Goal: Share content: Share content

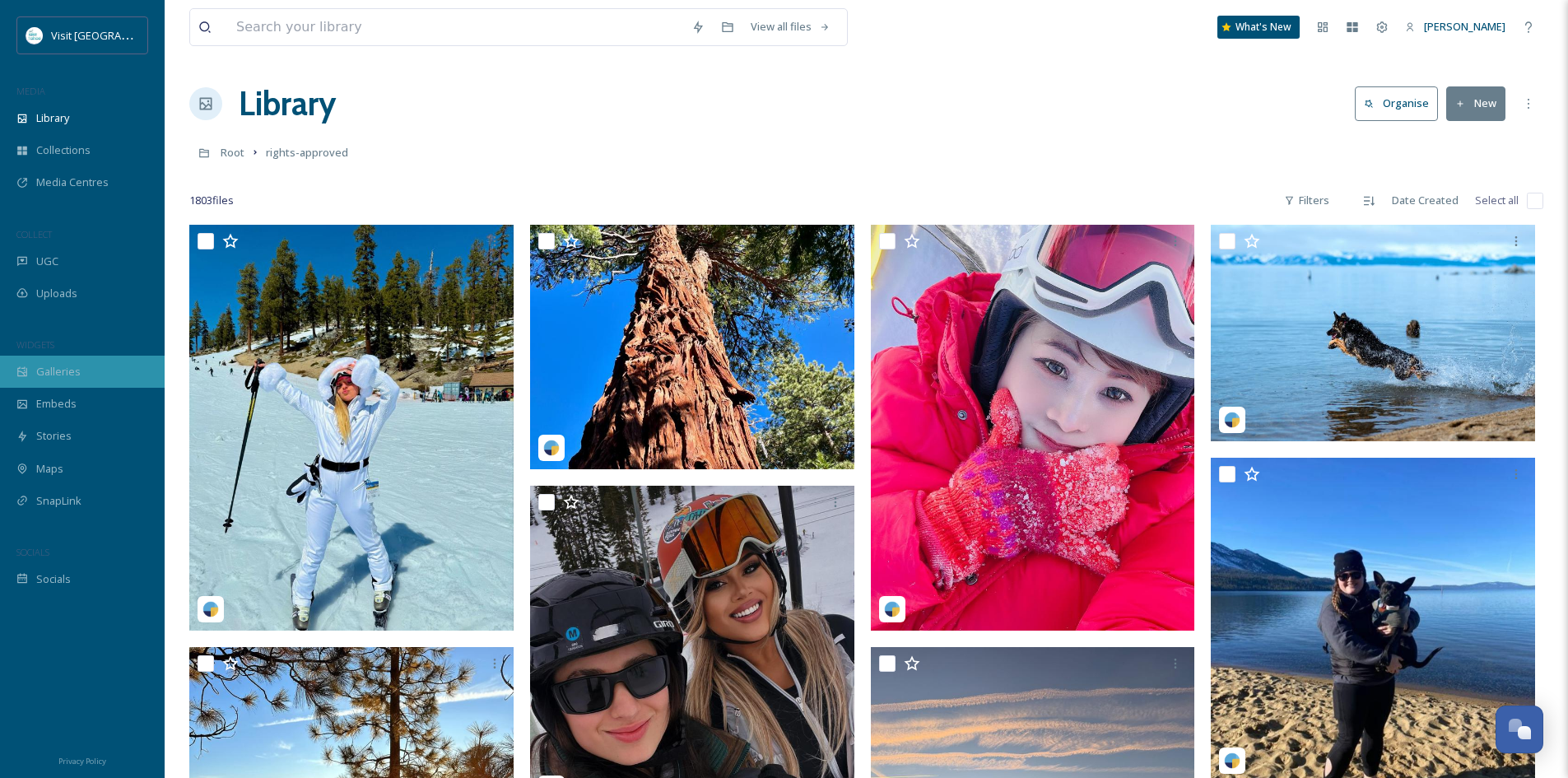
click at [65, 382] on div "Galleries" at bounding box center [82, 371] width 164 height 32
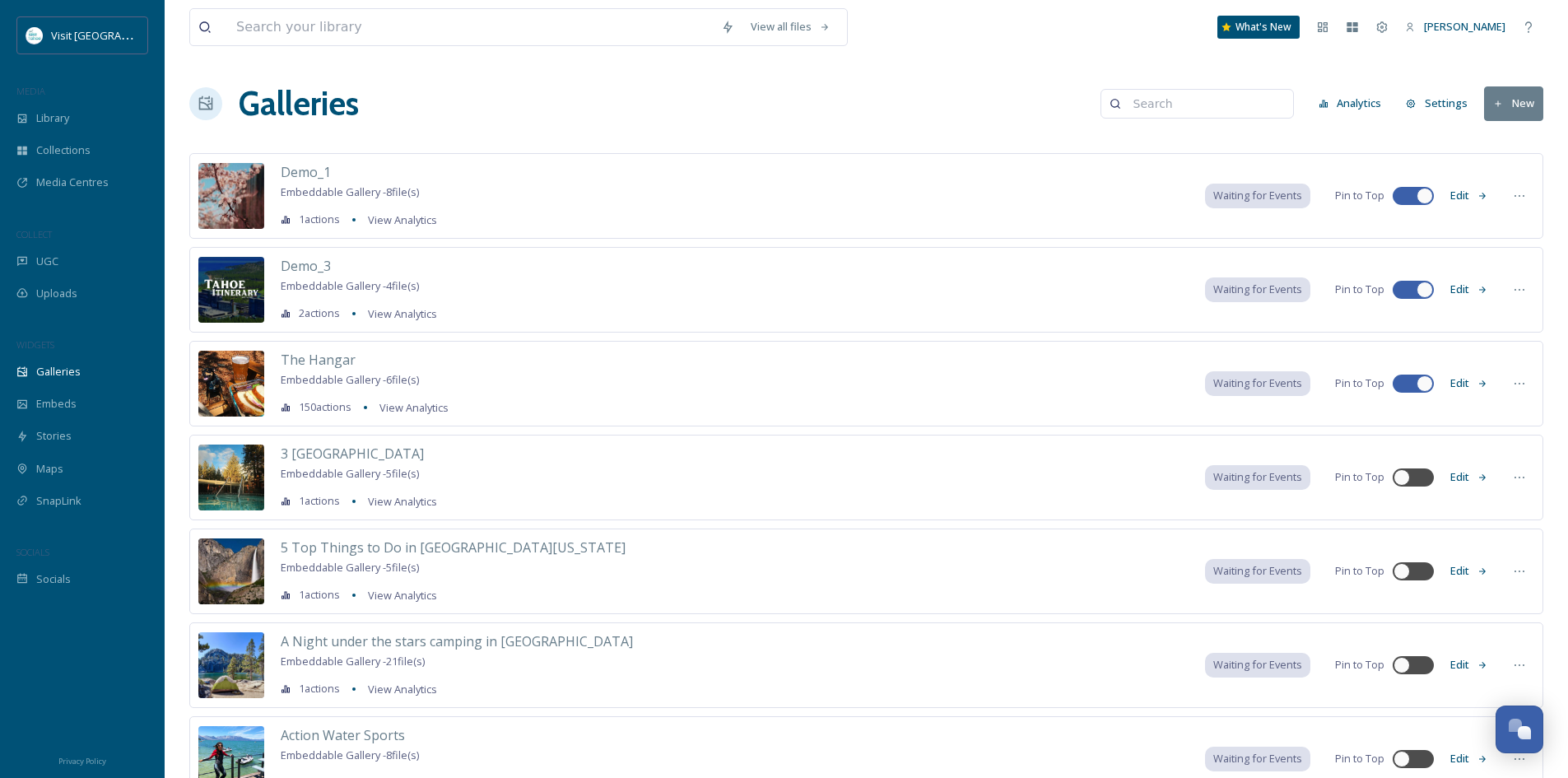
click at [1191, 104] on input at bounding box center [1205, 104] width 160 height 33
type input "multi"
click at [352, 30] on input at bounding box center [471, 27] width 485 height 36
type input "multi"
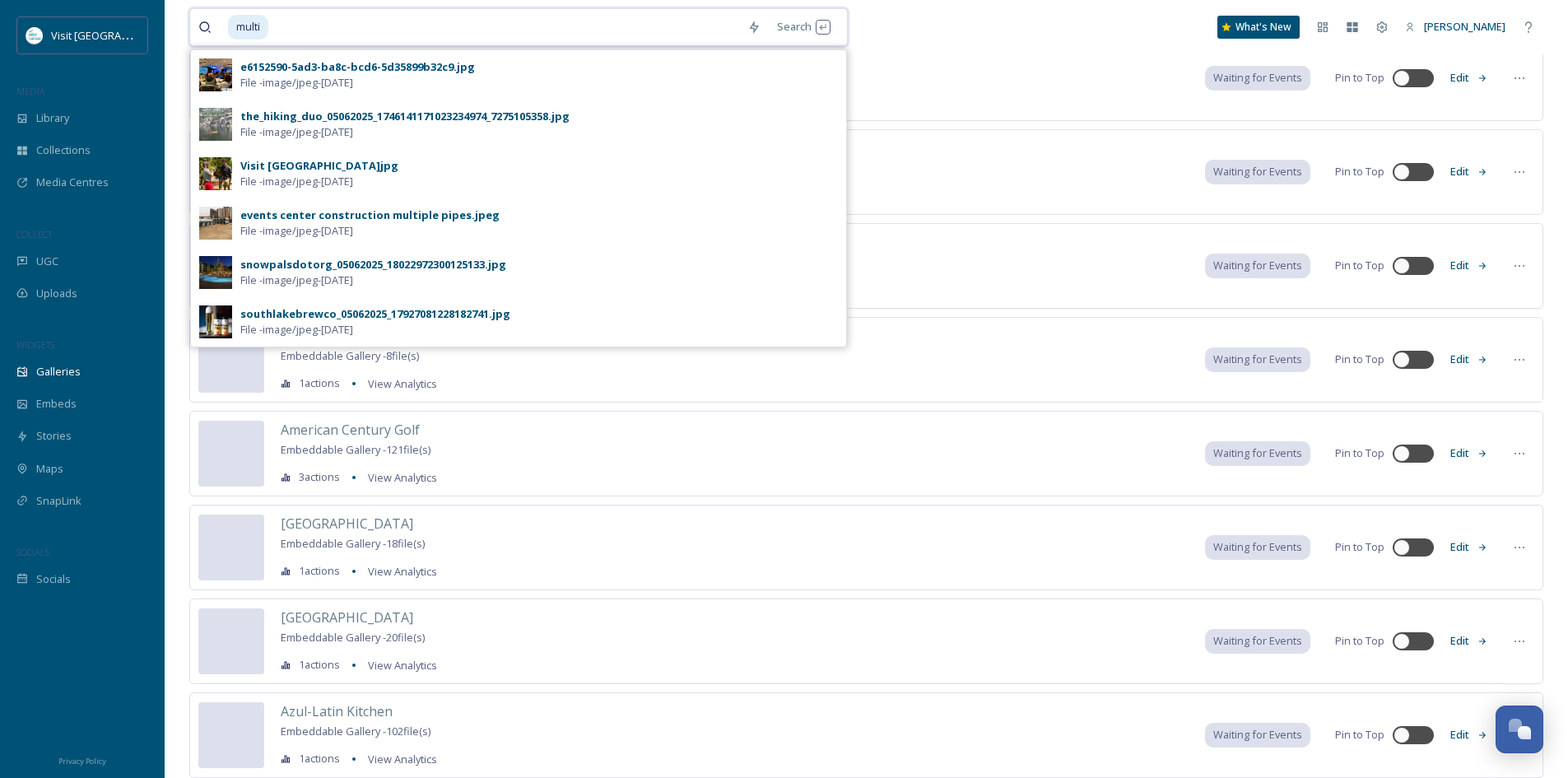
scroll to position [494, 0]
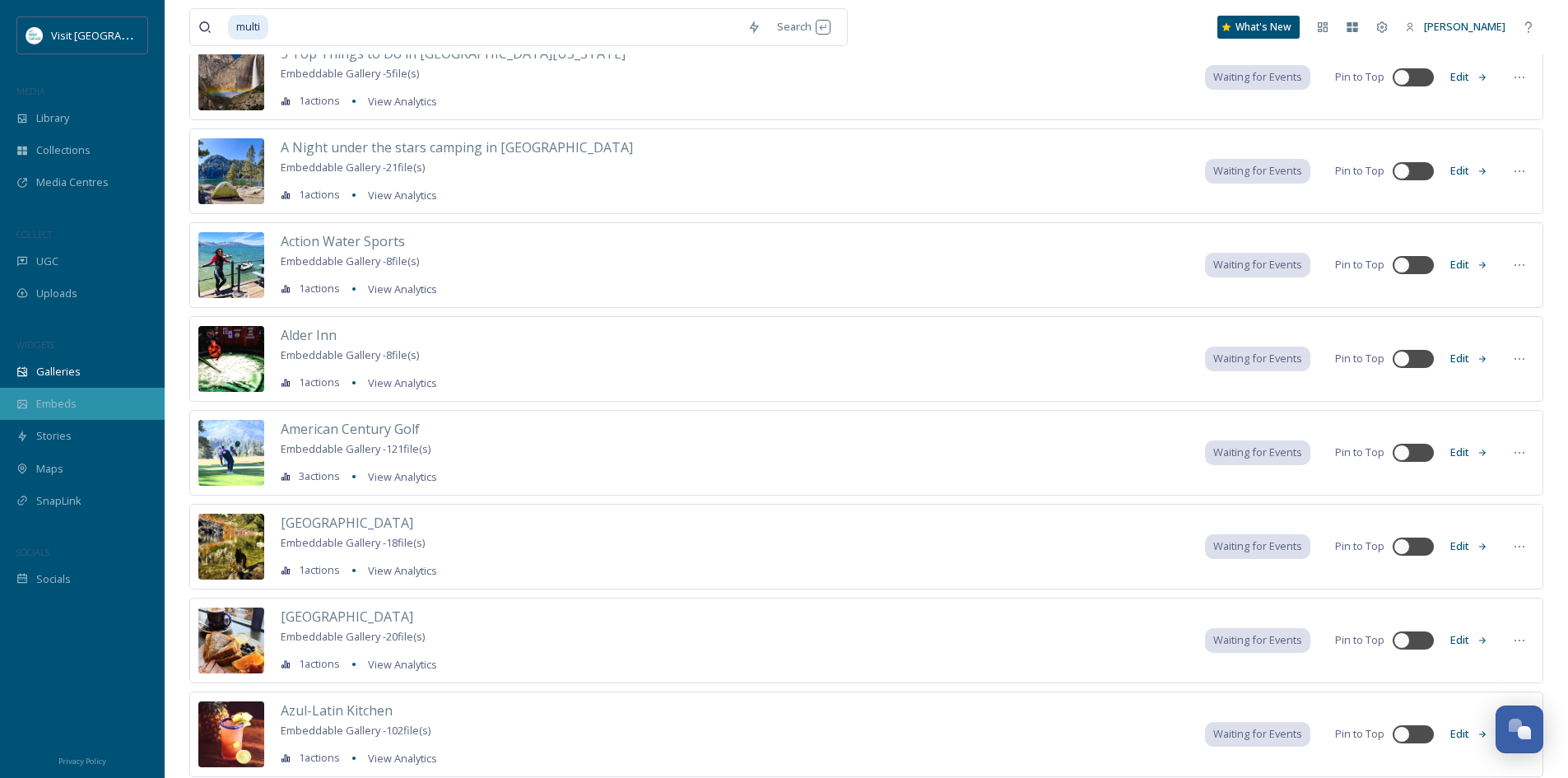
click at [62, 408] on span "Embeds" at bounding box center [56, 404] width 40 height 15
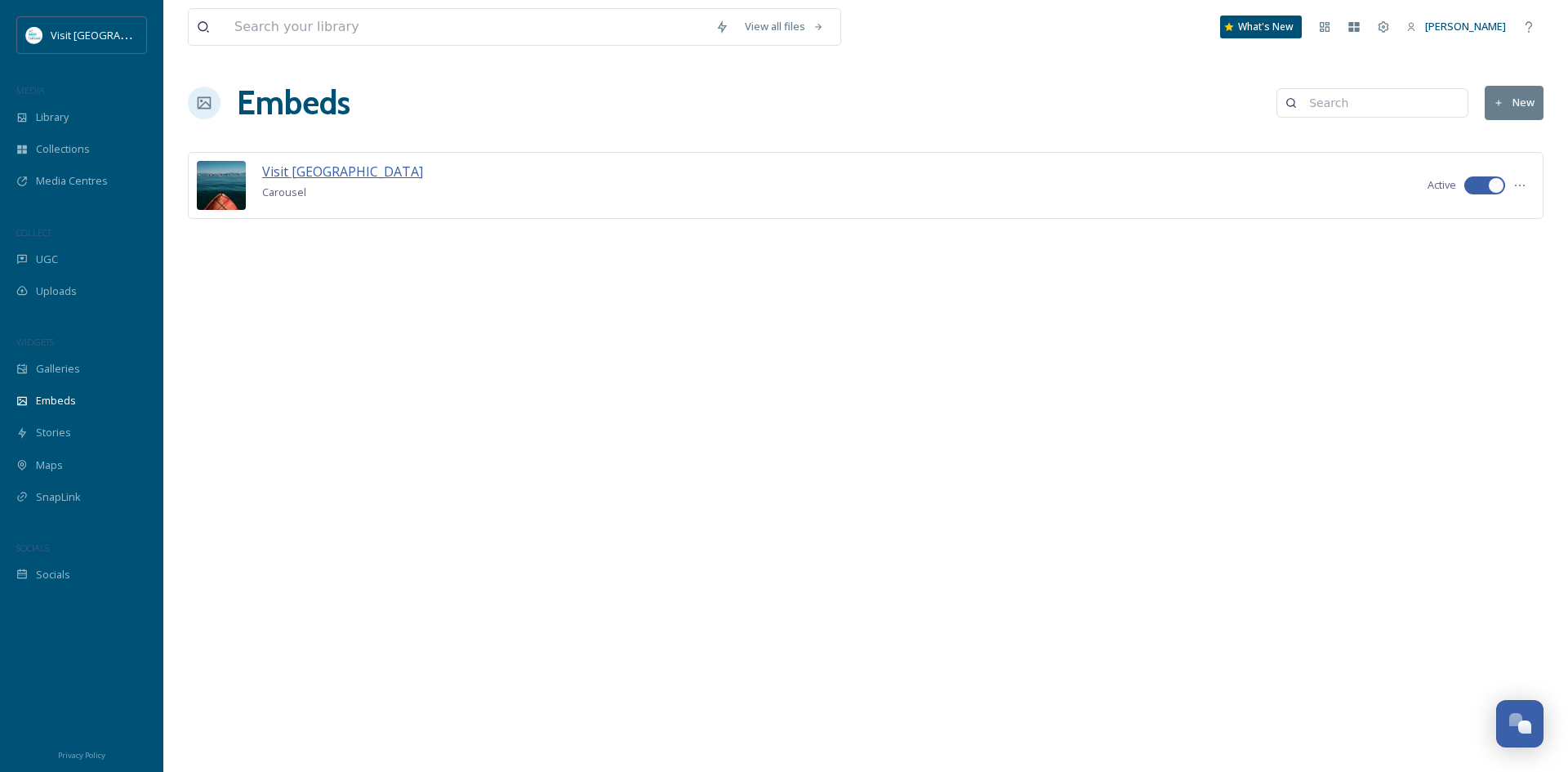
click at [334, 172] on span "Visit [GEOGRAPHIC_DATA]" at bounding box center [343, 171] width 160 height 18
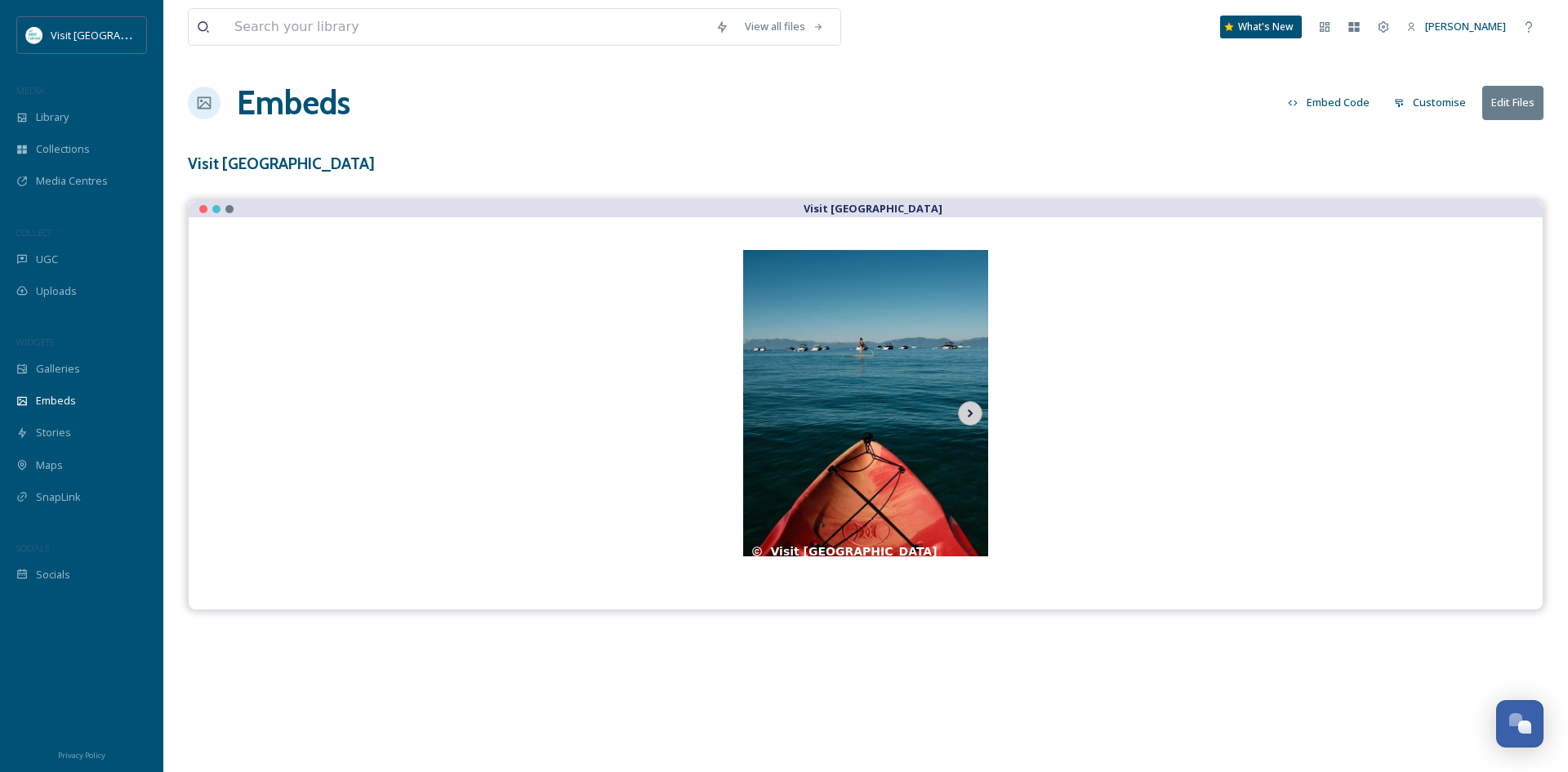
click at [975, 414] on icon at bounding box center [969, 413] width 23 height 24
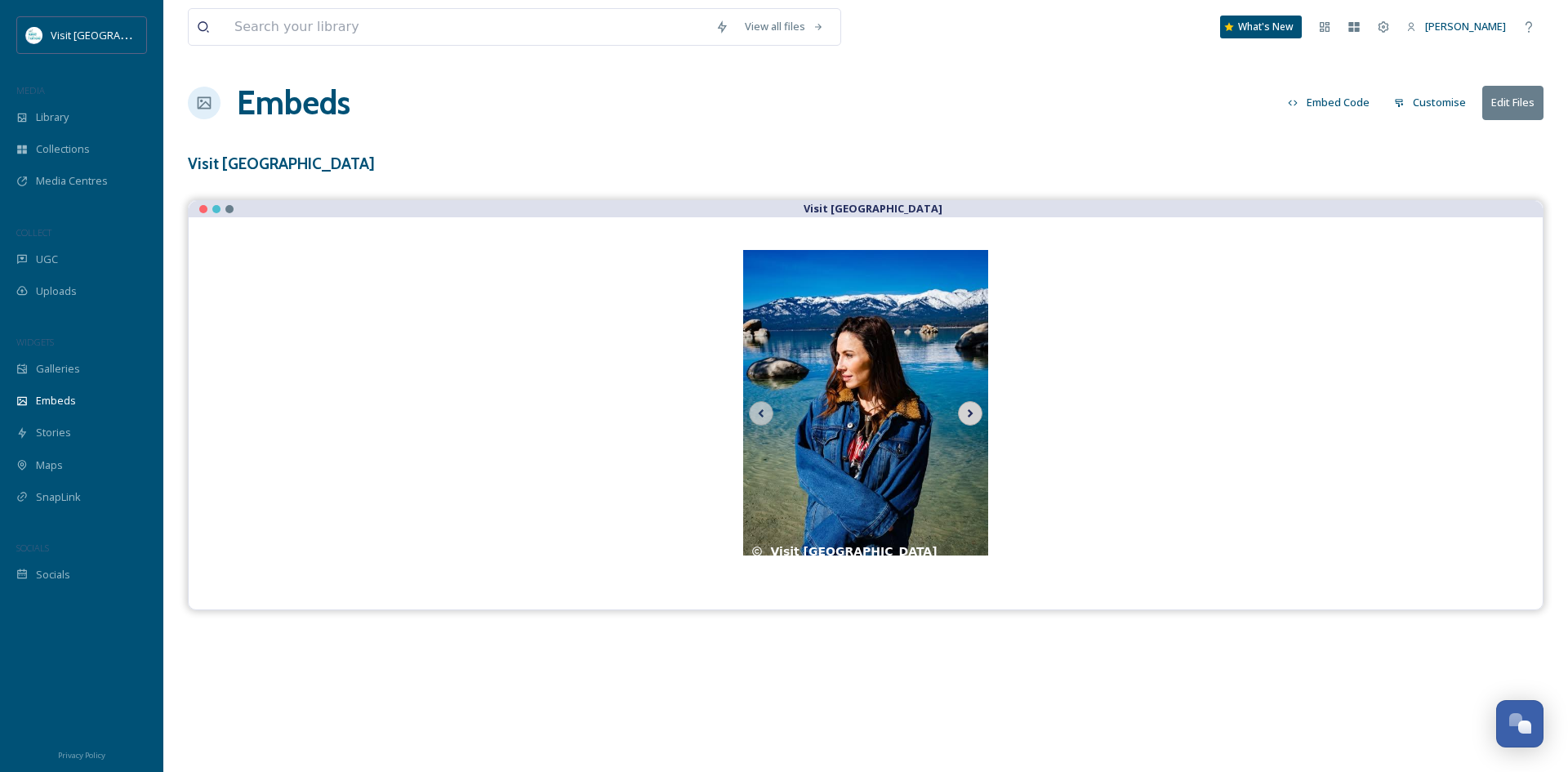
click at [973, 414] on icon at bounding box center [969, 413] width 23 height 24
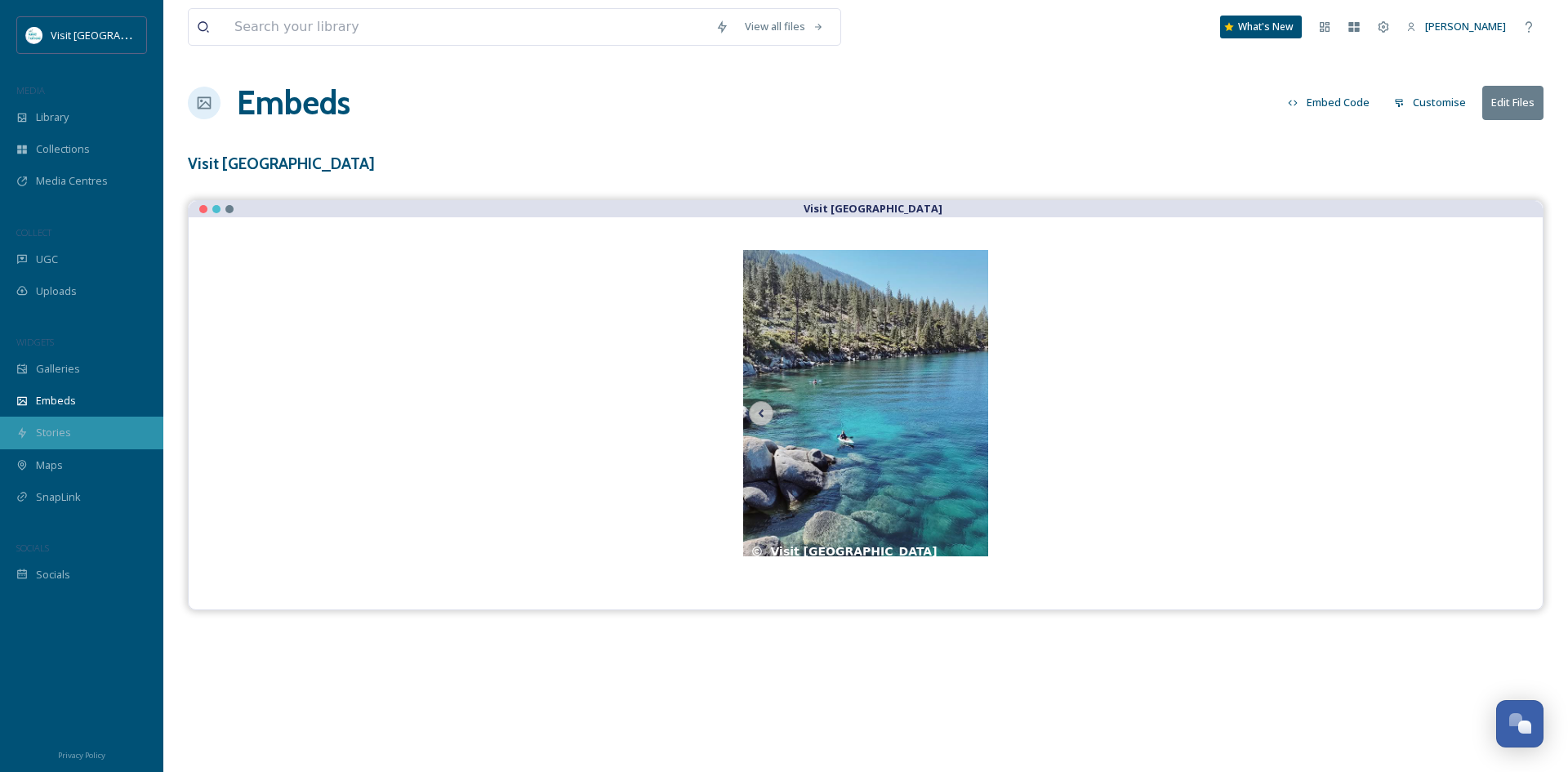
click at [48, 428] on span "Stories" at bounding box center [53, 432] width 35 height 15
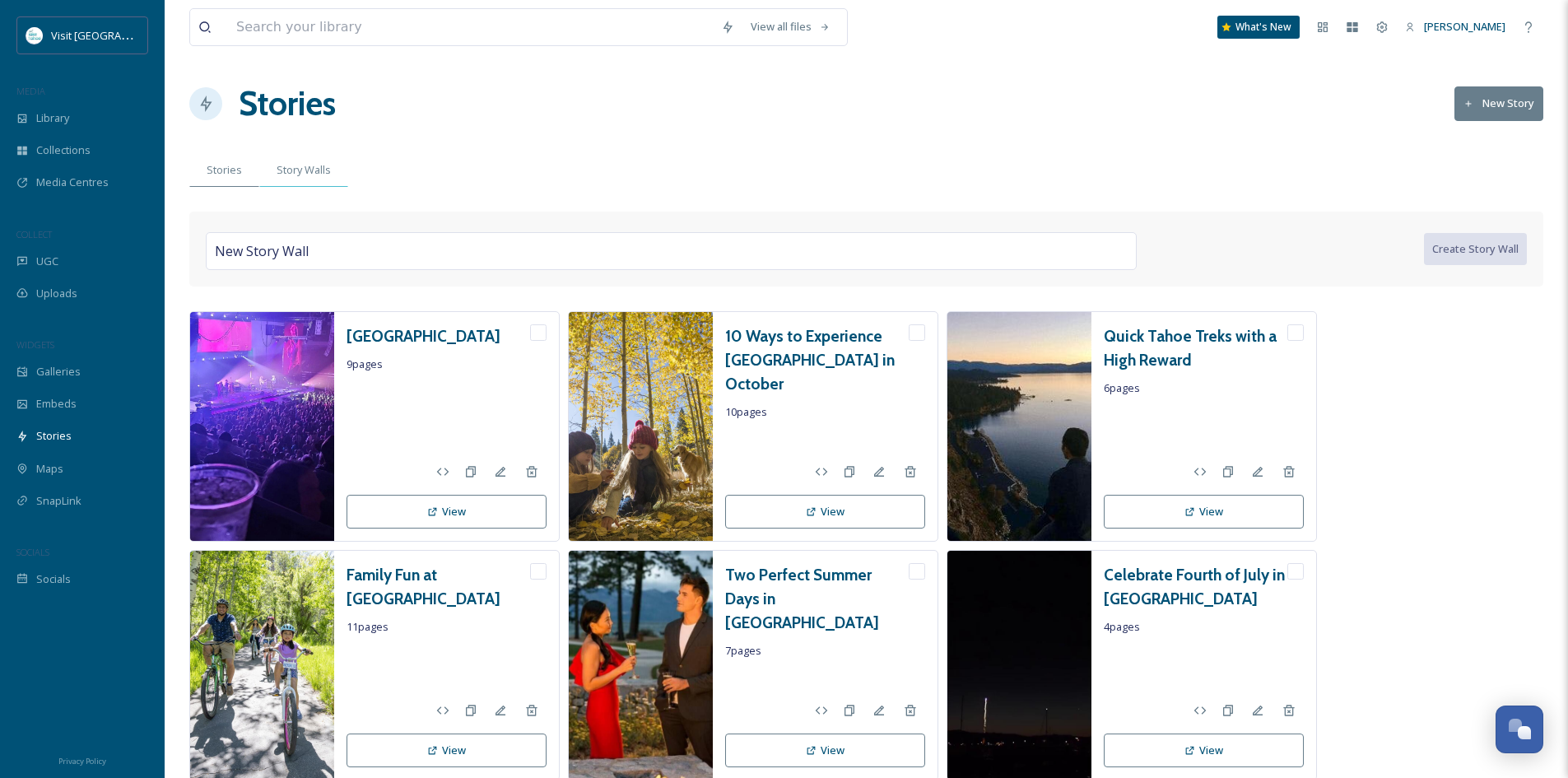
click at [302, 172] on span "Story Walls" at bounding box center [303, 169] width 55 height 15
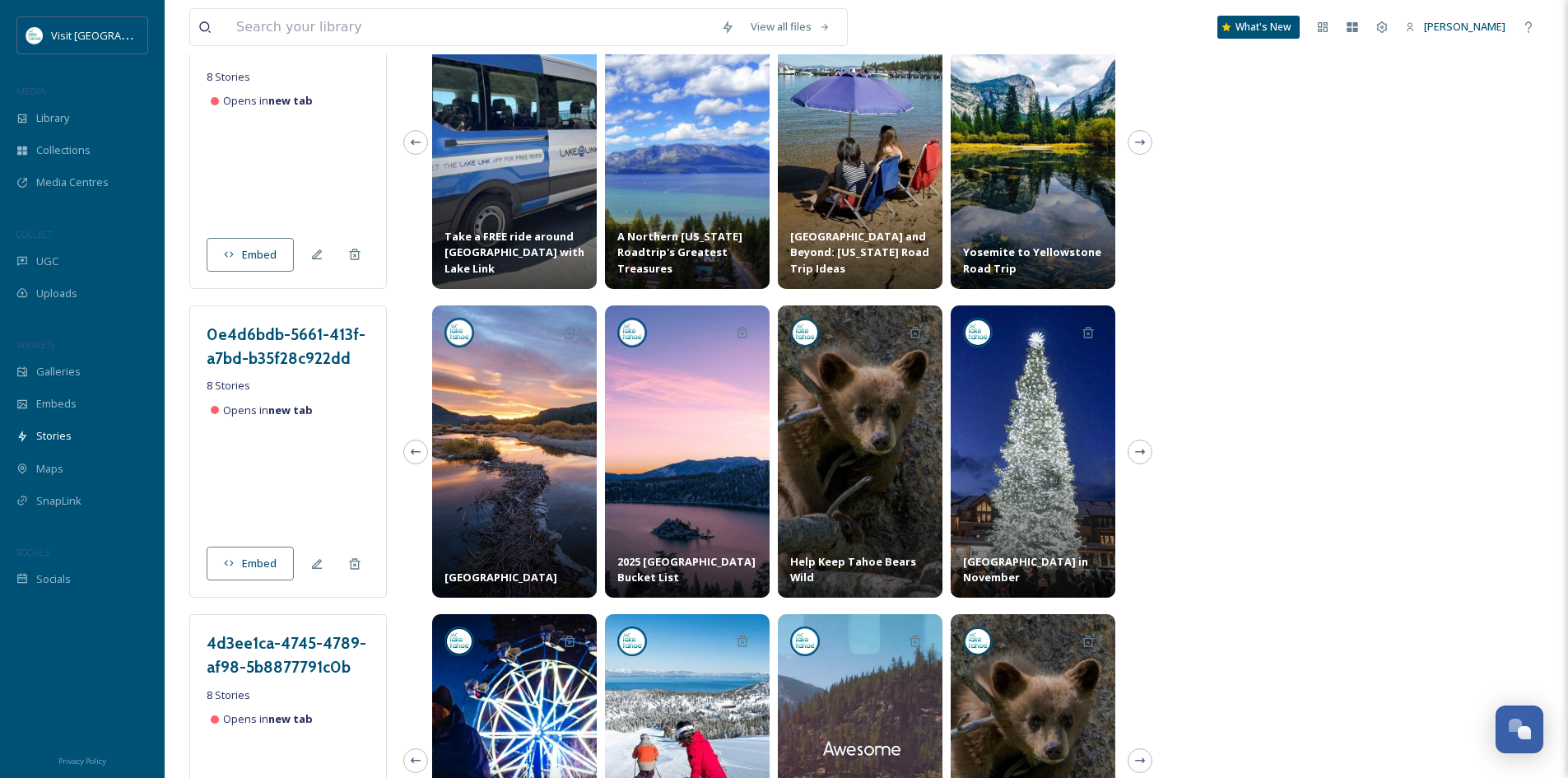
scroll to position [247, 0]
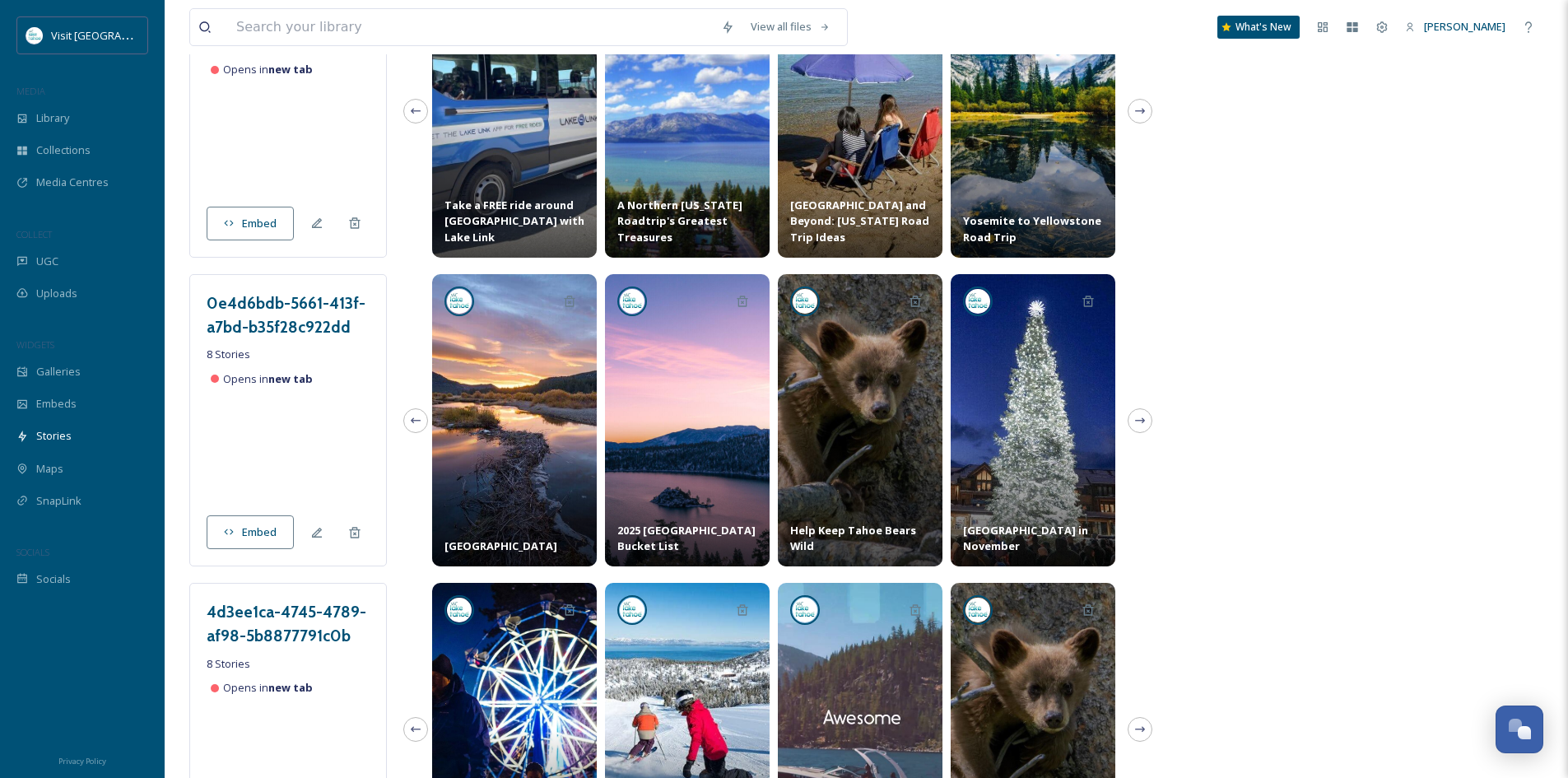
click at [233, 534] on icon at bounding box center [229, 533] width 11 height 11
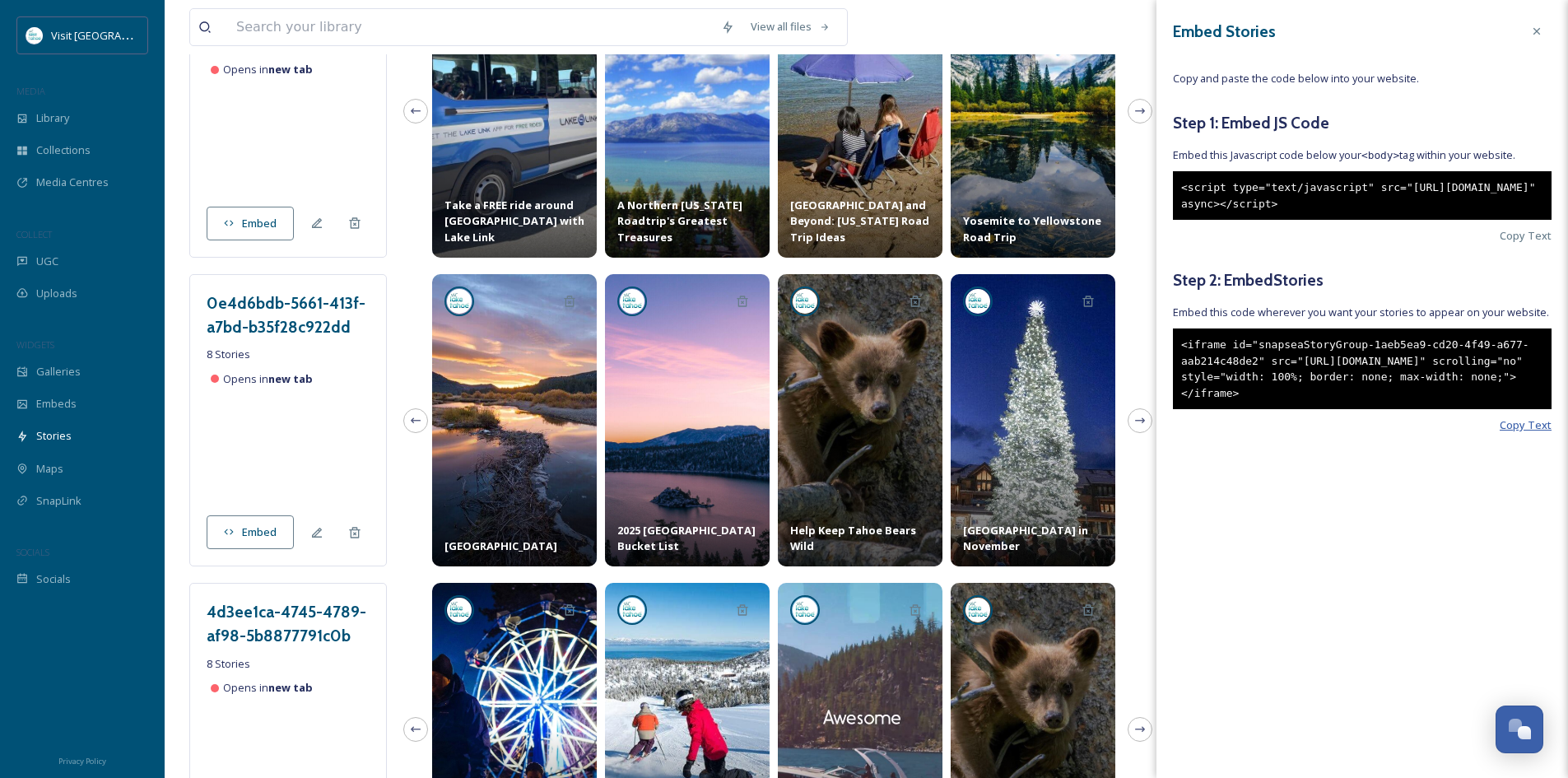
click at [1523, 433] on span "Copy Text" at bounding box center [1524, 424] width 52 height 15
drag, startPoint x: 1543, startPoint y: 410, endPoint x: 1157, endPoint y: 351, distance: 390.5
click at [1157, 351] on div "Embed Stories Copy and paste the code below into your website. Step 1: Embed JS…" at bounding box center [1362, 224] width 412 height 450
copy div "<iframe id="snapseaStoryGroup-1aeb5ea9-cd20-4f49-a677-aab214c48de2" src="[URL][…"
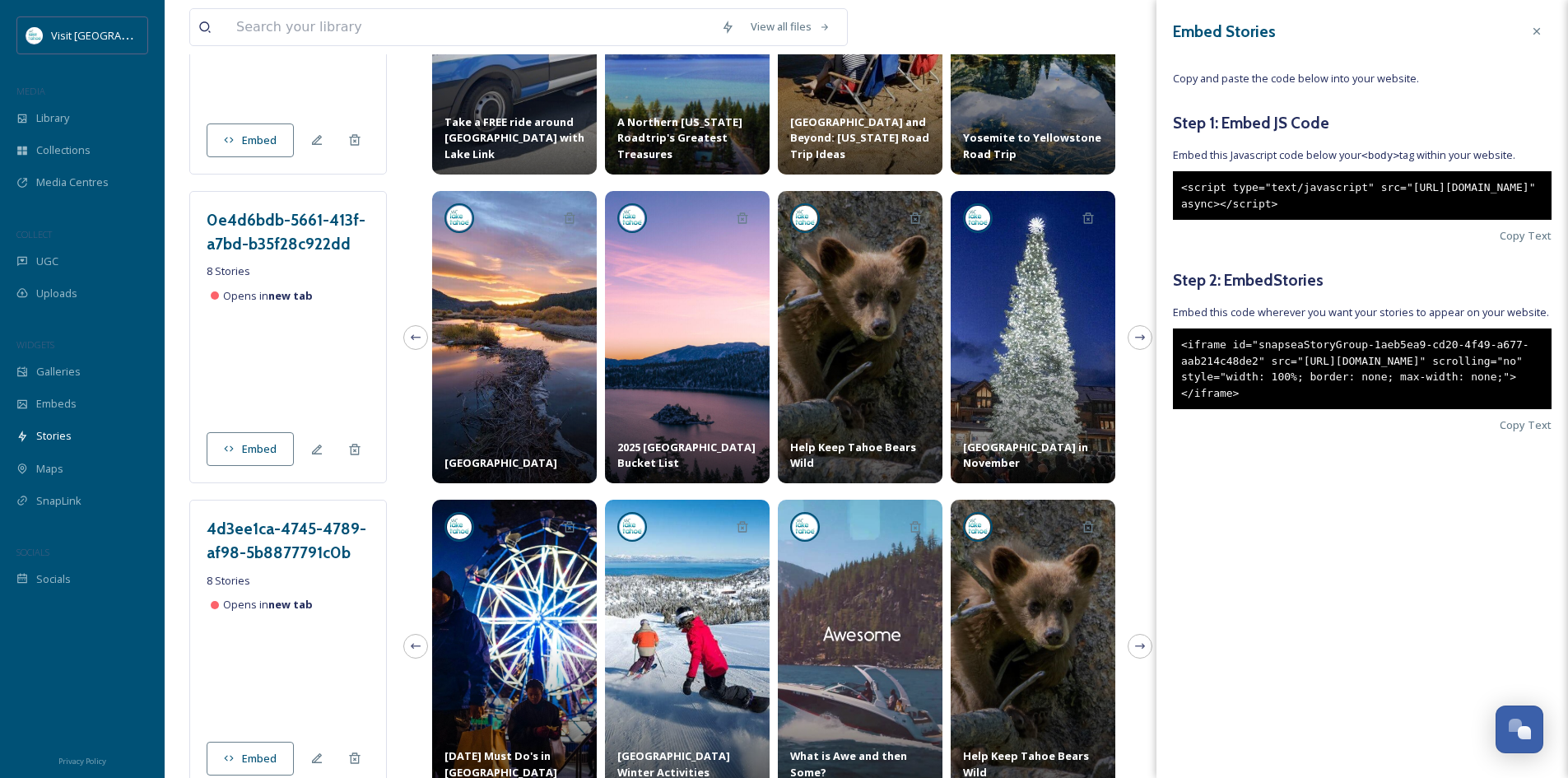
scroll to position [576, 0]
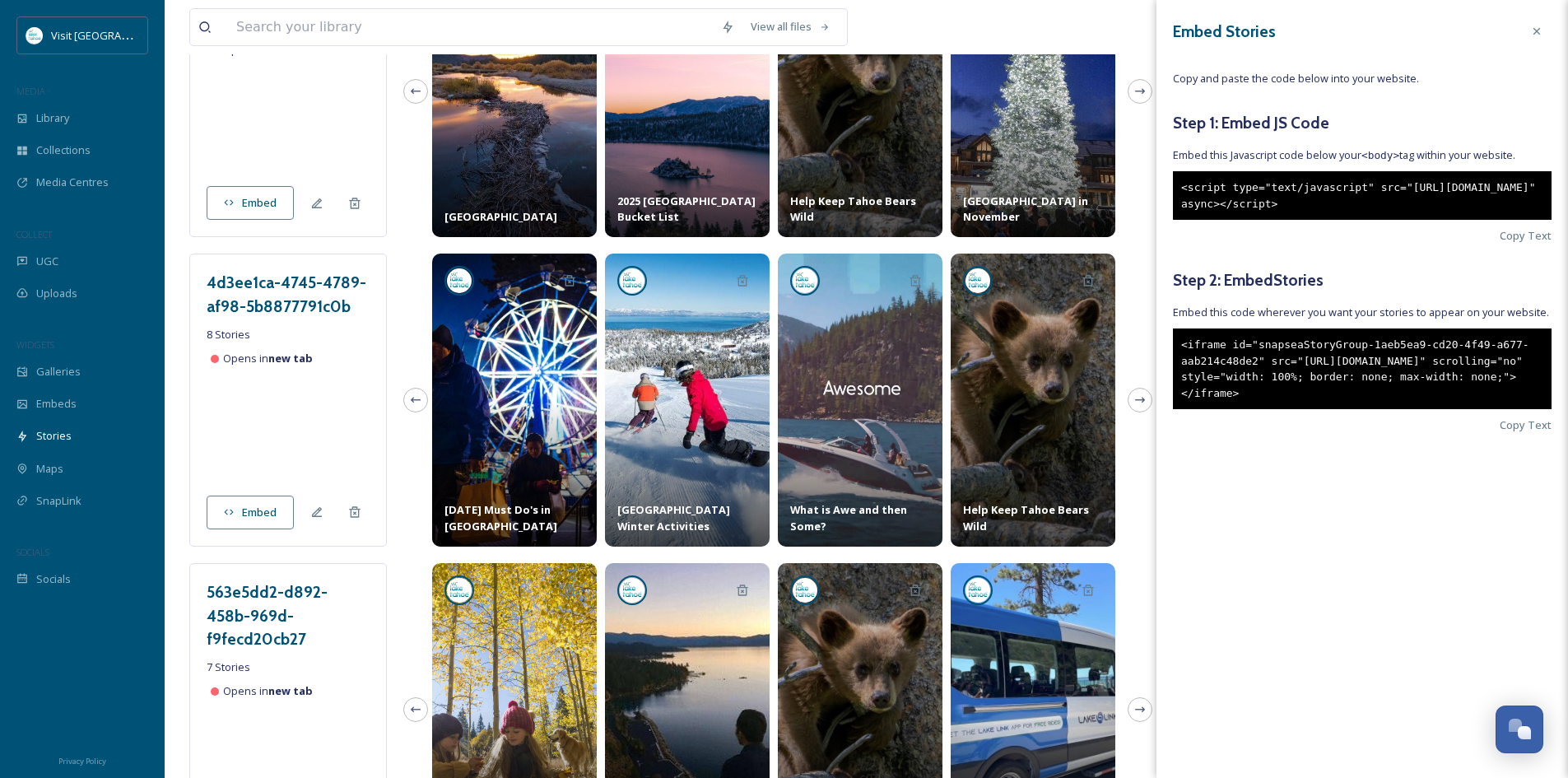
click at [527, 403] on div "[DATE] Must Do's in [GEOGRAPHIC_DATA]" at bounding box center [514, 400] width 164 height 293
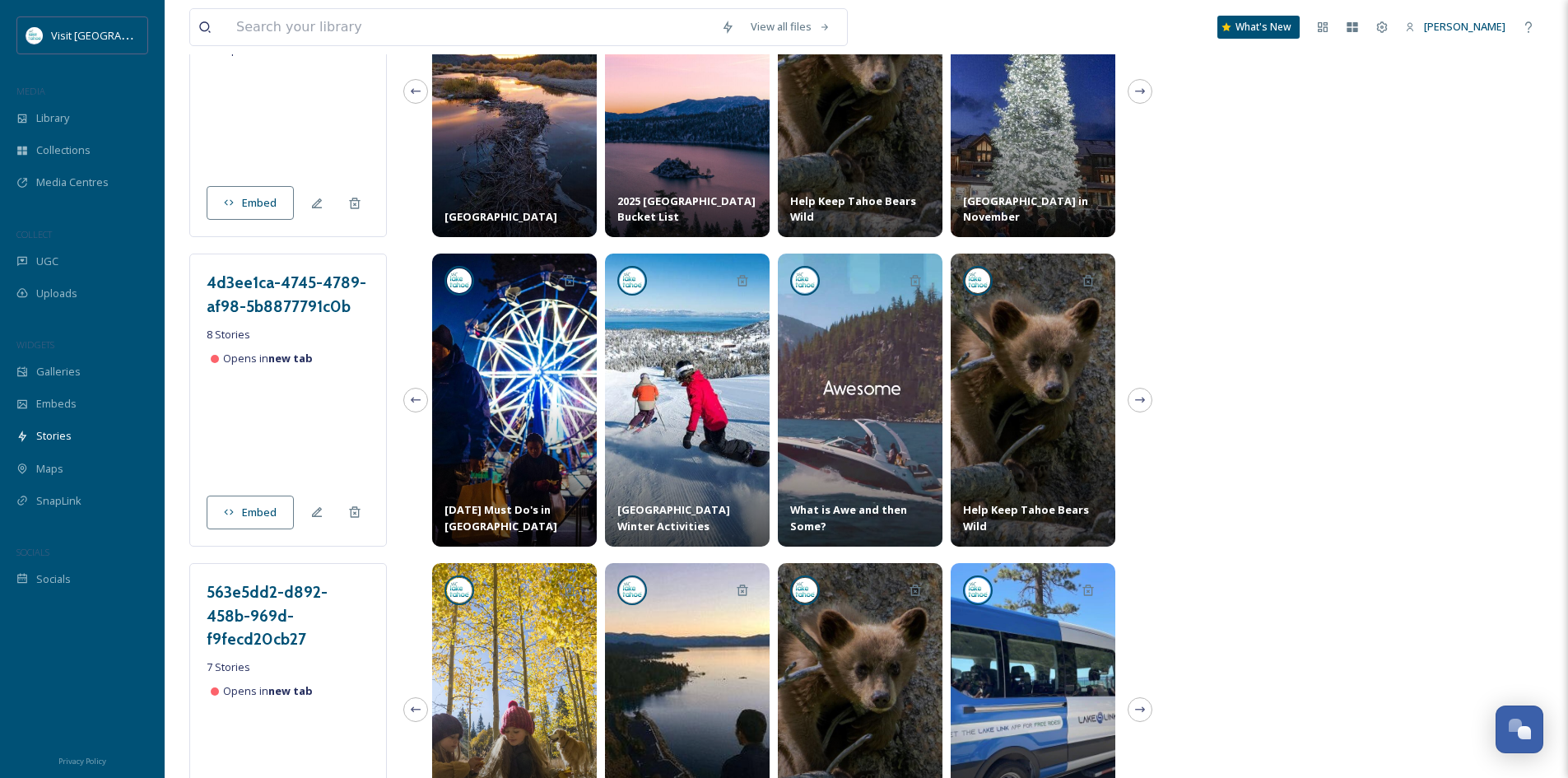
click at [502, 410] on div "[DATE] Must Do's in [GEOGRAPHIC_DATA]" at bounding box center [514, 400] width 164 height 293
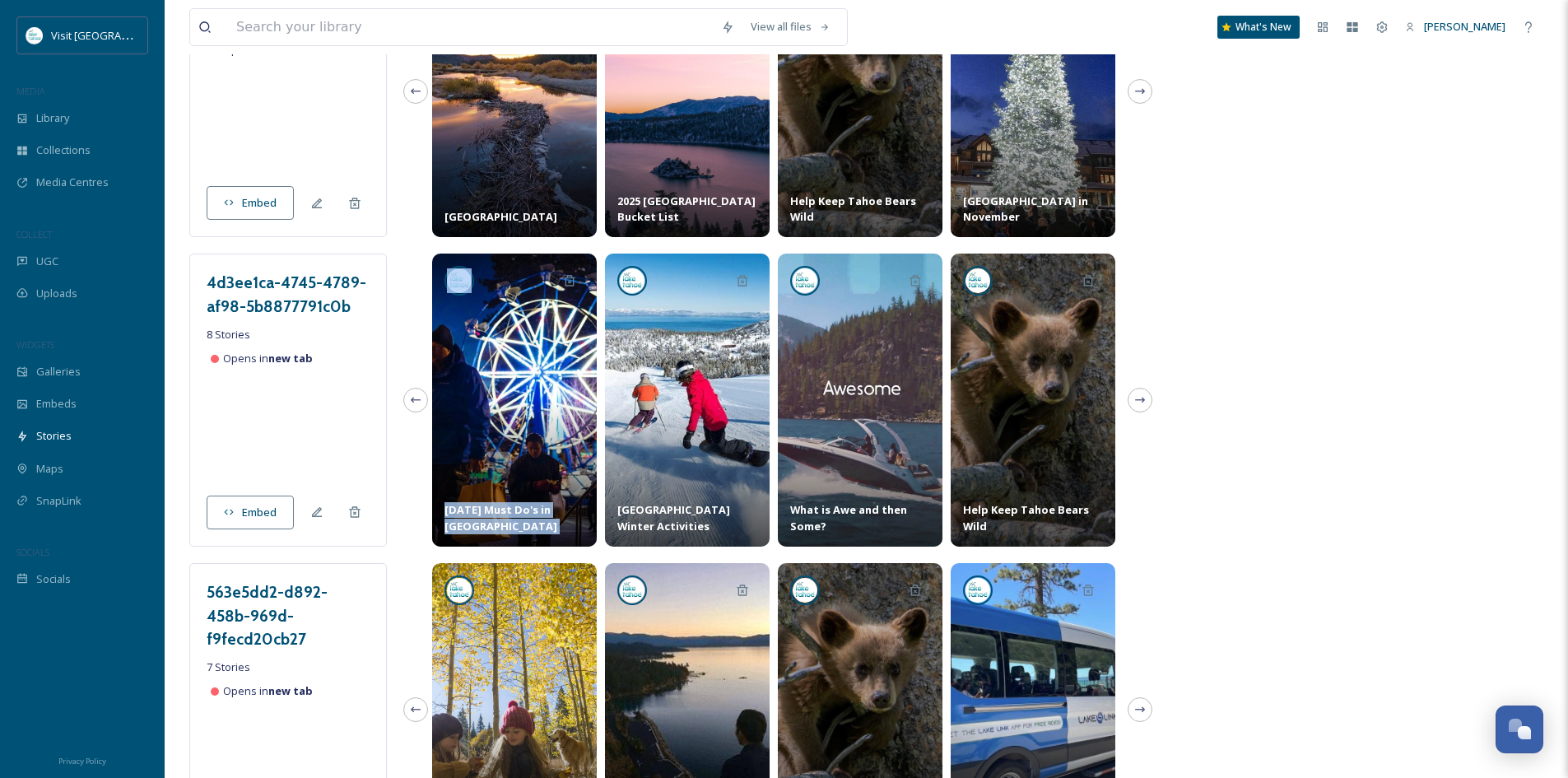
click at [502, 410] on div "[DATE] Must Do's in [GEOGRAPHIC_DATA]" at bounding box center [514, 400] width 164 height 293
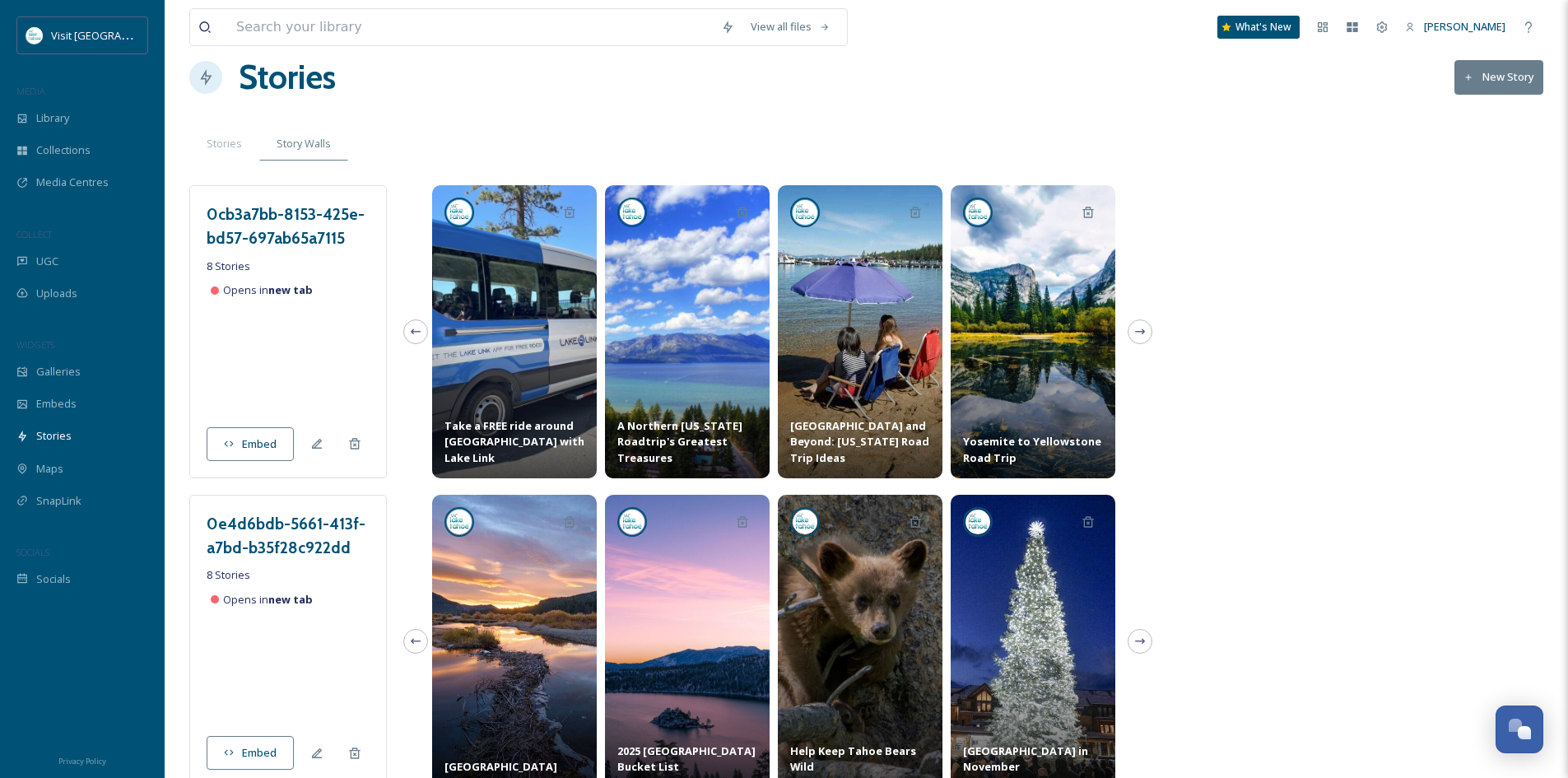
scroll to position [0, 0]
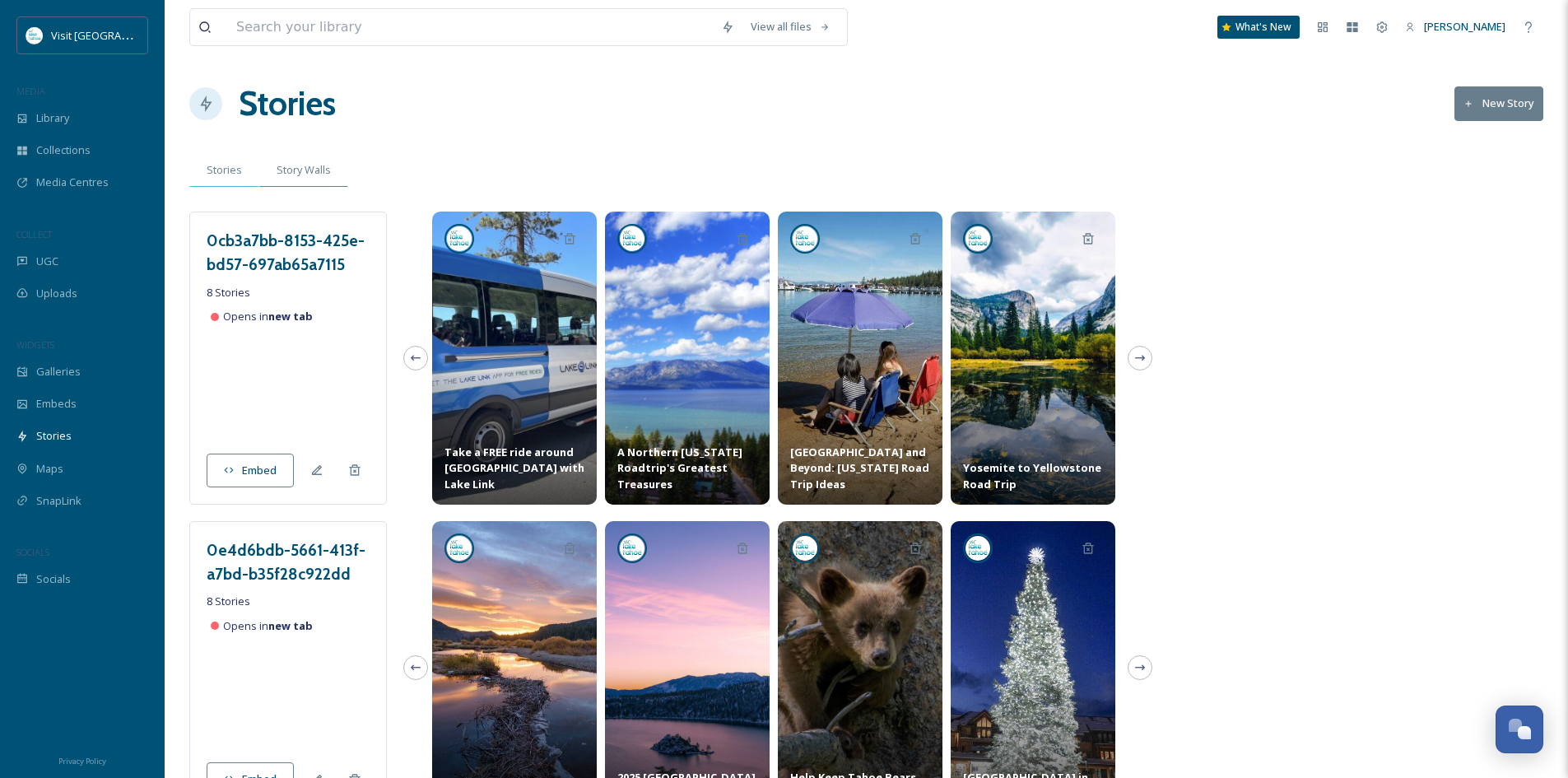
click at [230, 173] on span "Stories" at bounding box center [223, 169] width 35 height 15
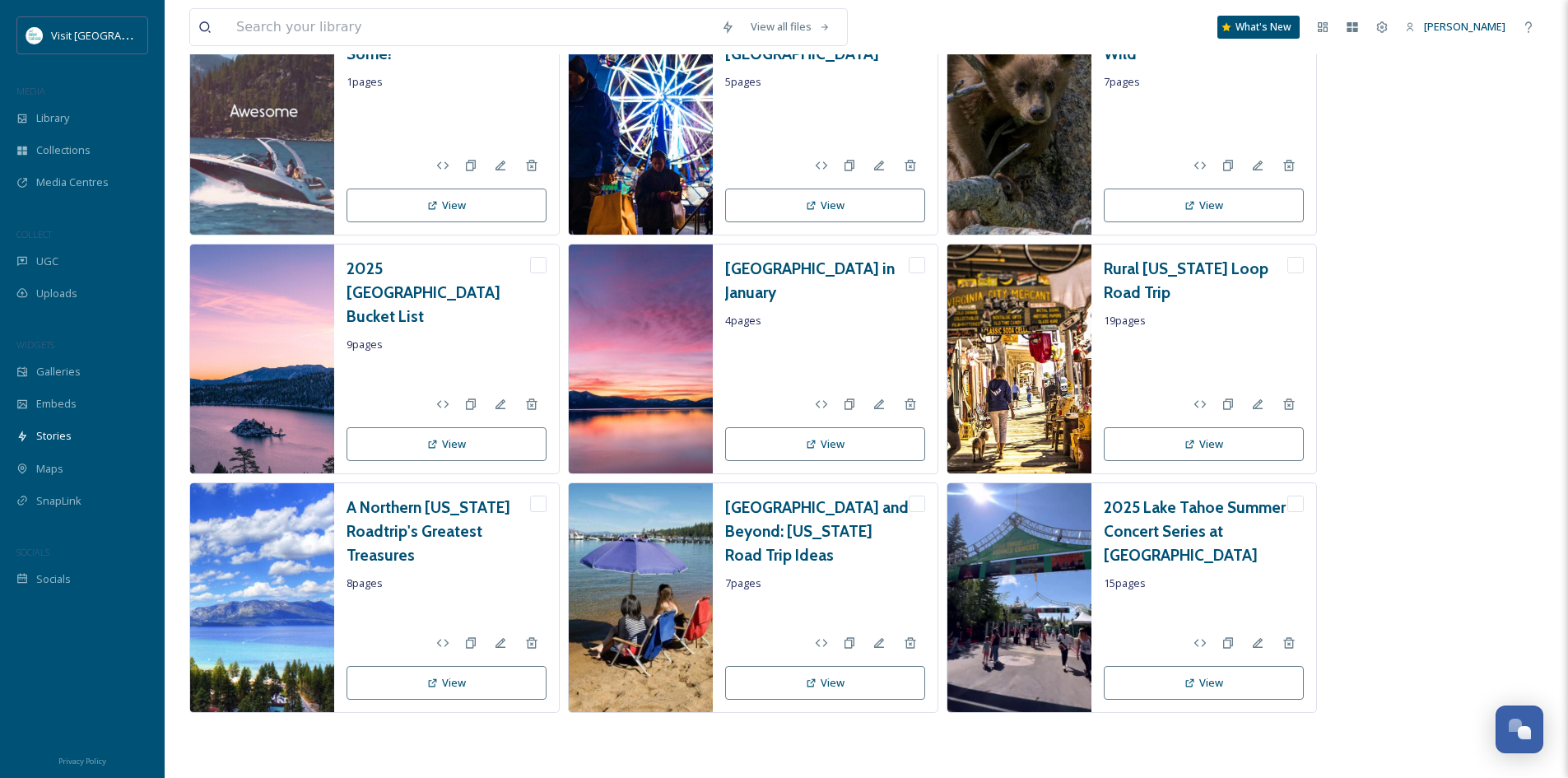
scroll to position [3172, 0]
